Goal: Information Seeking & Learning: Find specific fact

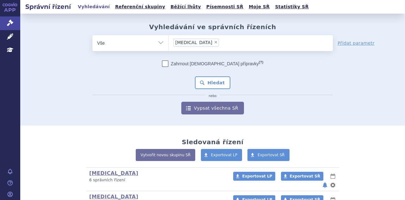
click at [214, 41] on span "×" at bounding box center [216, 42] width 4 height 4
click at [169, 41] on select "lynparza" at bounding box center [168, 43] width 0 height 16
select select
type input "k"
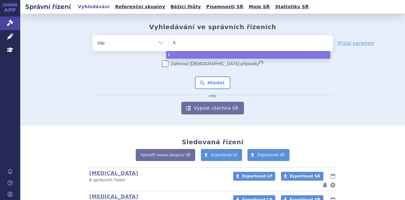
type input "ke"
type input "keyt"
type input "keytr"
type input "keytru"
type input "keytruda"
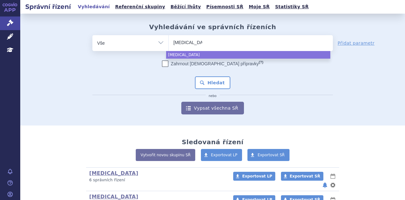
select select "keytruda"
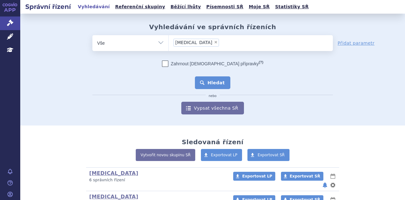
click at [211, 83] on button "Hledat" at bounding box center [213, 82] width 36 height 13
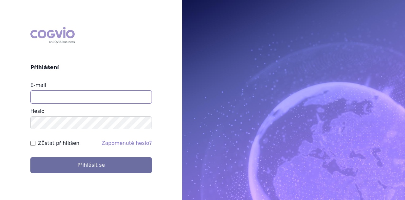
click at [82, 98] on input "E-mail" at bounding box center [91, 96] width 122 height 13
type input "t"
type input "[PERSON_NAME][EMAIL_ADDRESS][DOMAIN_NAME]"
click at [30, 157] on button "Přihlásit se" at bounding box center [91, 165] width 122 height 16
